Goal: Find specific page/section: Find specific page/section

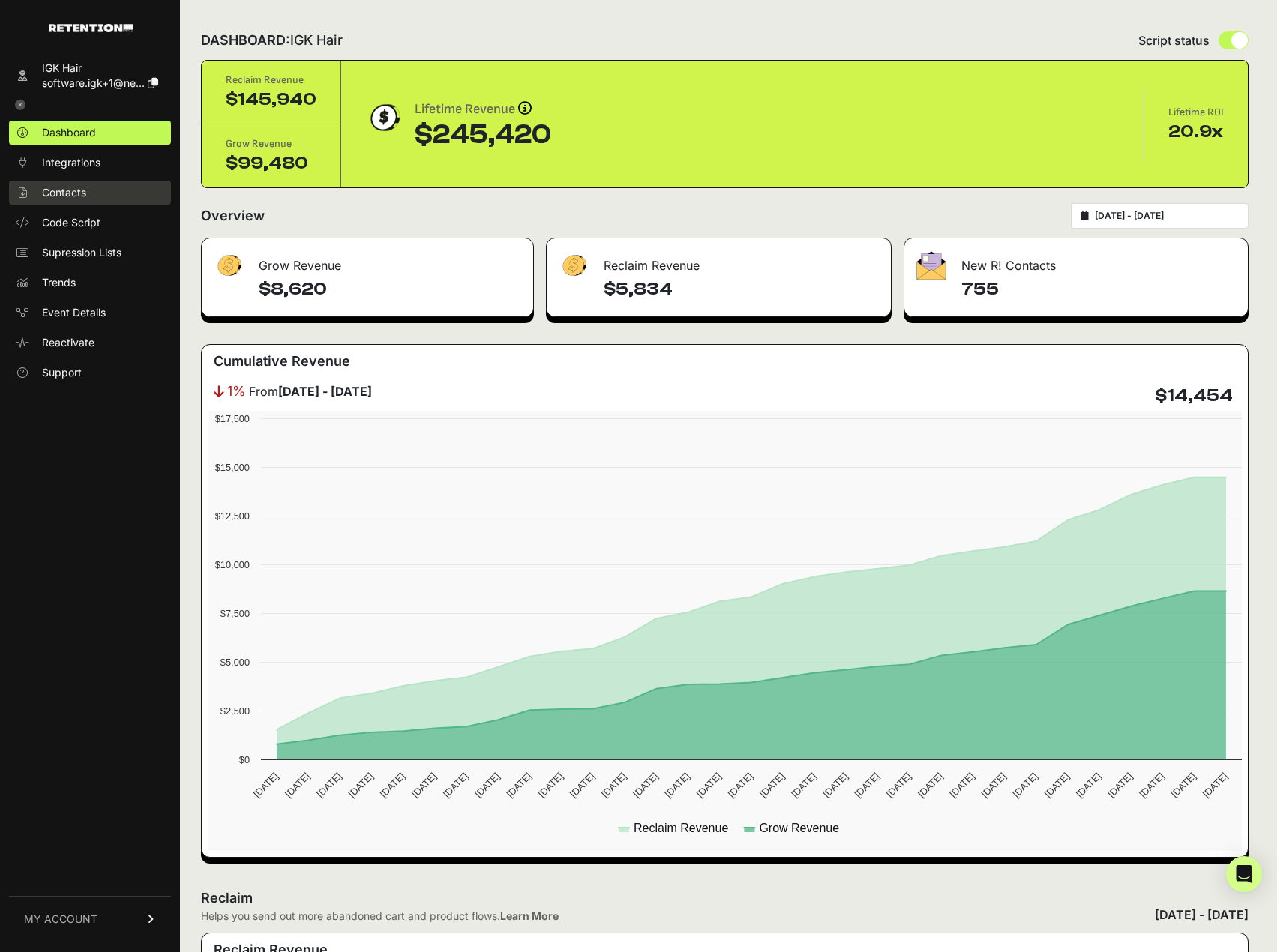
click at [66, 190] on span "Contacts" at bounding box center [64, 193] width 44 height 15
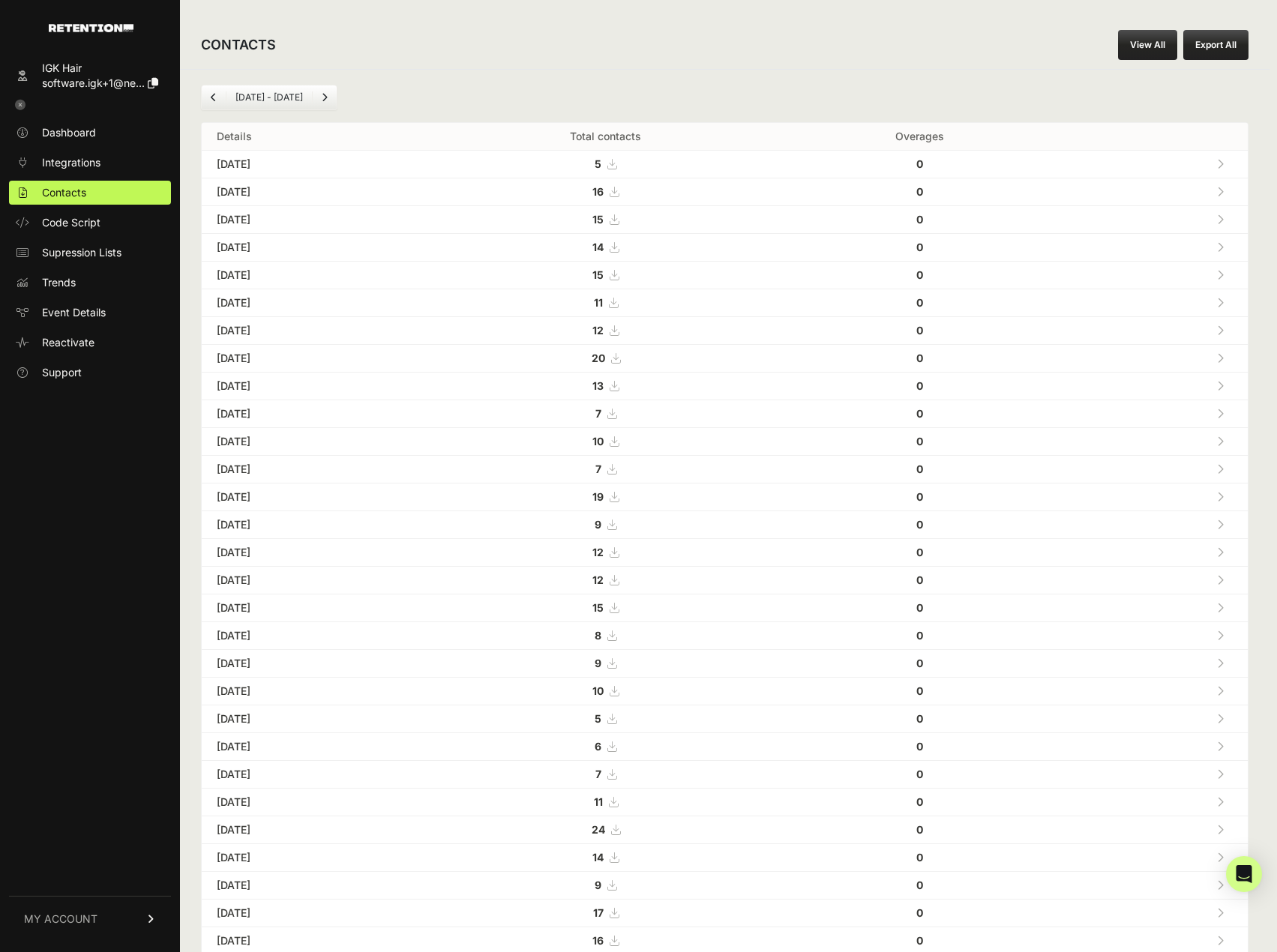
click at [786, 55] on div "CONTACTS View All Export All" at bounding box center [724, 45] width 1090 height 48
click at [90, 195] on link "Contacts" at bounding box center [90, 192] width 162 height 24
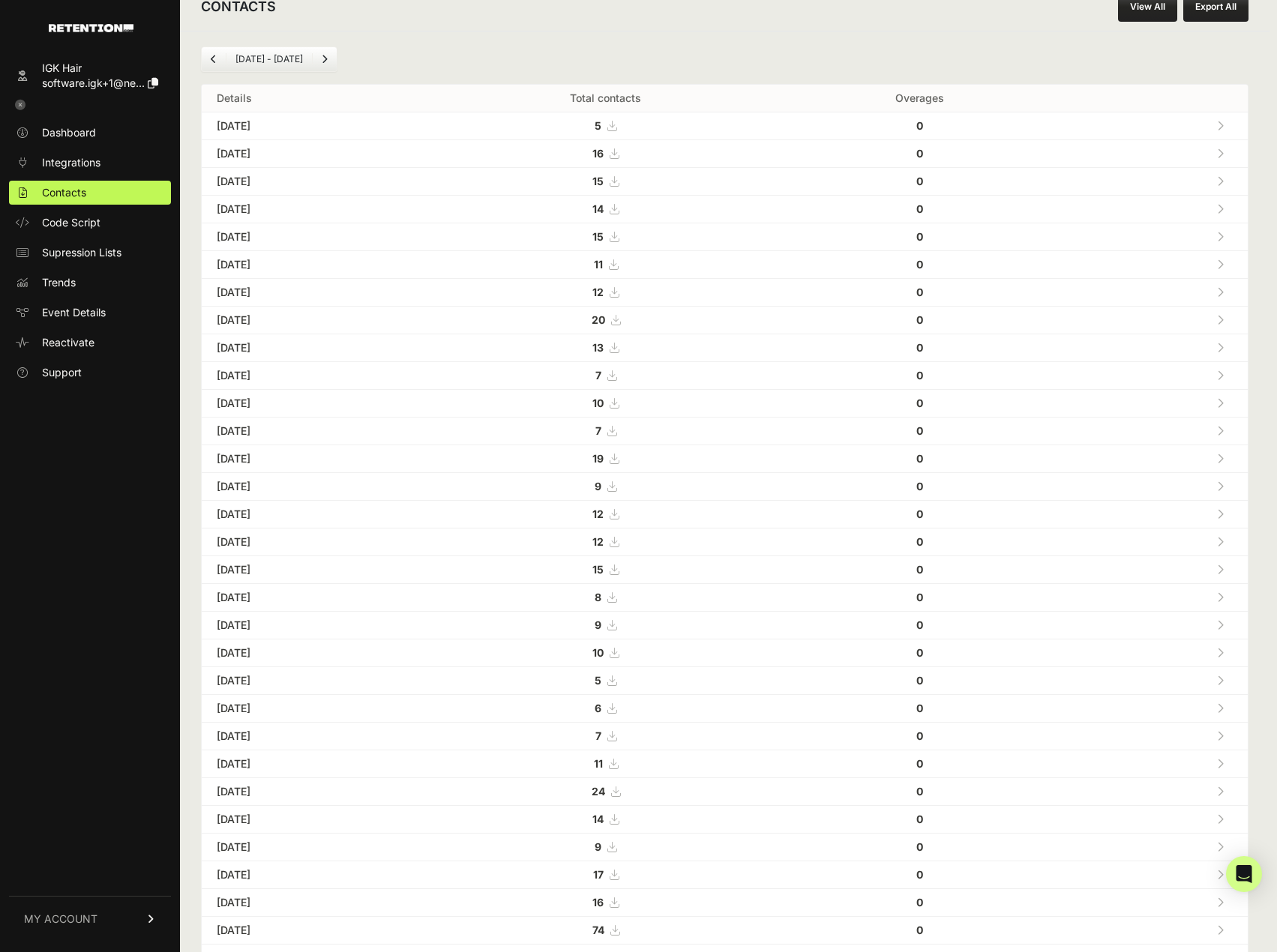
scroll to position [123, 0]
